Goal: Task Accomplishment & Management: Manage account settings

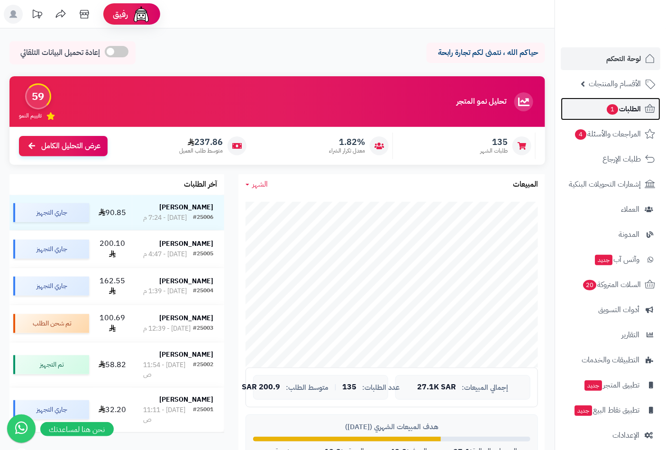
click at [629, 106] on span "الطلبات 1" at bounding box center [623, 108] width 35 height 13
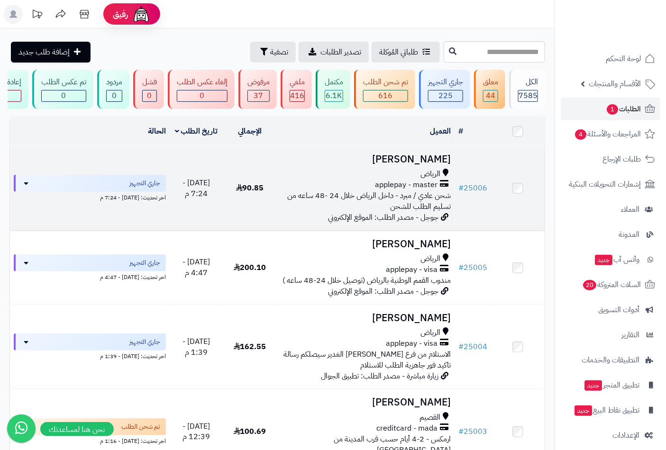
click at [378, 158] on td "[PERSON_NAME] applepay - master شحن عادي / مبرد - داخل الرياض خلال 24 -48 ساعه …" at bounding box center [366, 189] width 178 height 84
click at [353, 191] on div "applepay - master" at bounding box center [366, 185] width 171 height 11
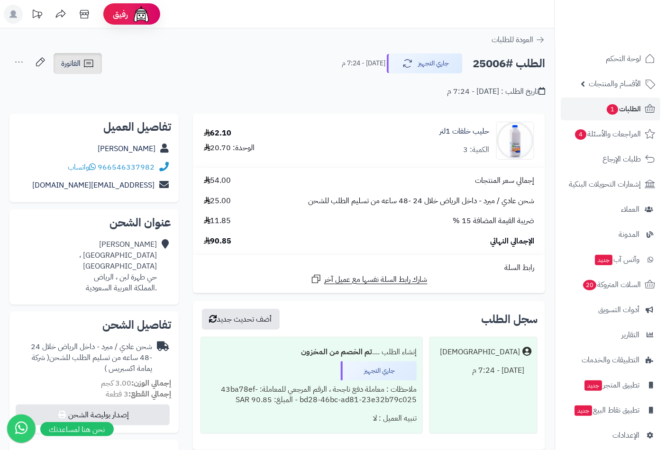
click at [81, 69] on link "الفاتورة" at bounding box center [78, 63] width 48 height 21
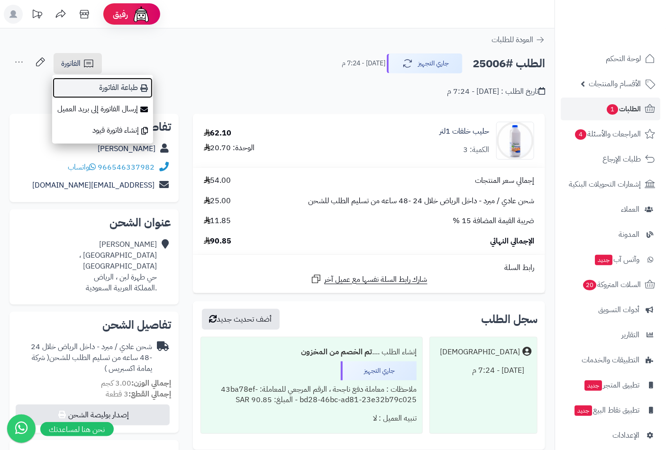
click at [130, 84] on link "طباعة الفاتورة" at bounding box center [102, 87] width 101 height 21
